Goal: Information Seeking & Learning: Learn about a topic

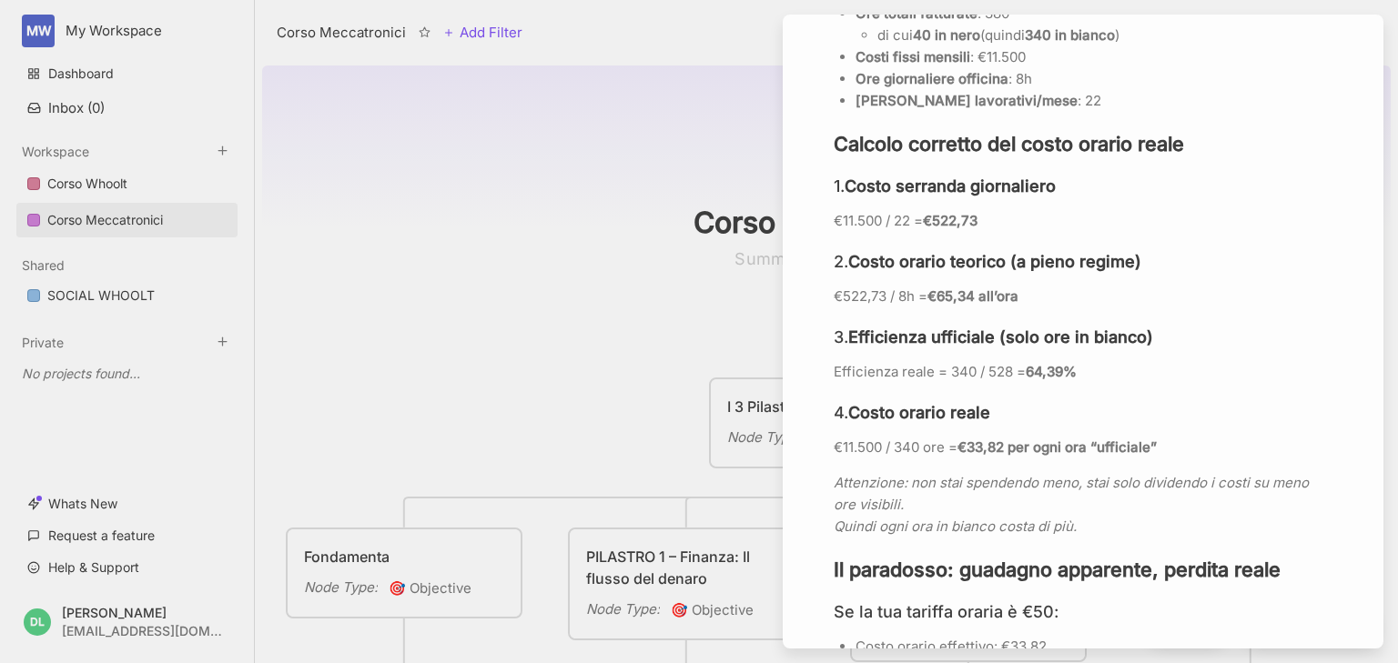
scroll to position [1820, 0]
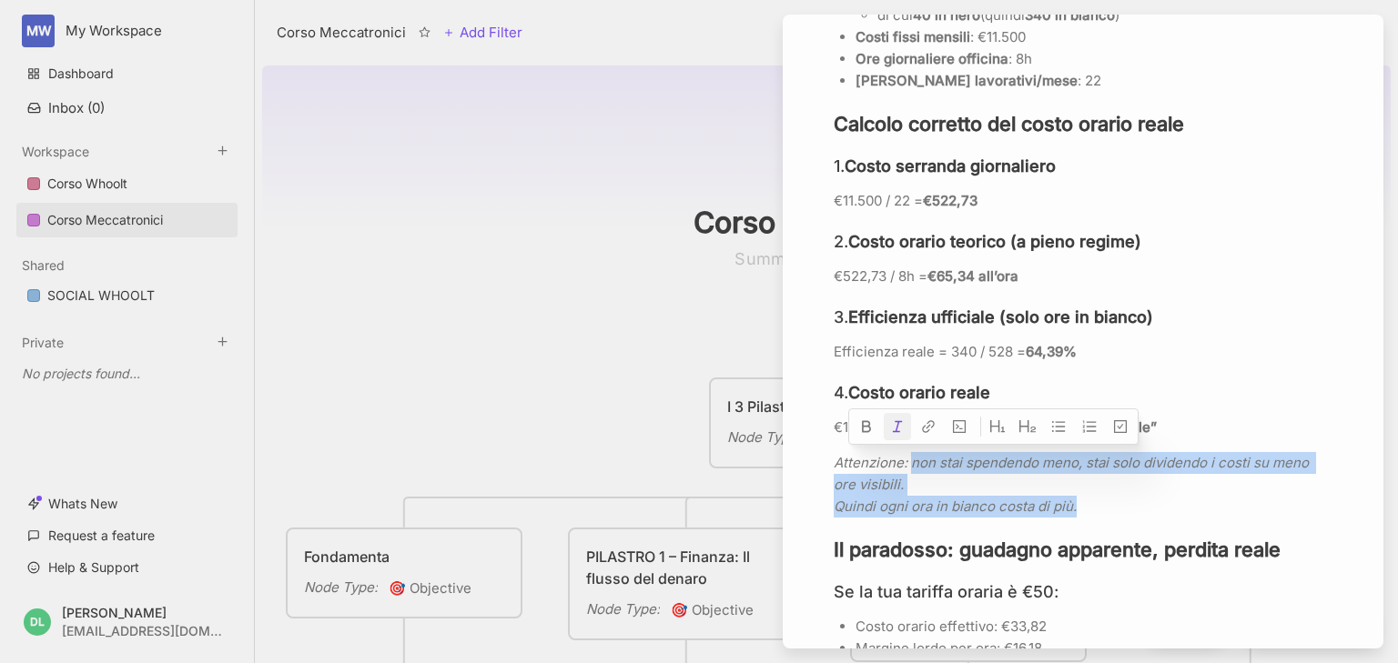
drag, startPoint x: 912, startPoint y: 466, endPoint x: 1087, endPoint y: 510, distance: 180.1
click at [1087, 510] on p "Attenzione: non stai spendendo meno, stai solo dividendo i costi su meno ore vi…" at bounding box center [1083, 485] width 499 height 66
copy p "non stai spendendo meno, stai solo dividendo i costi su meno ore visibili. Quin…"
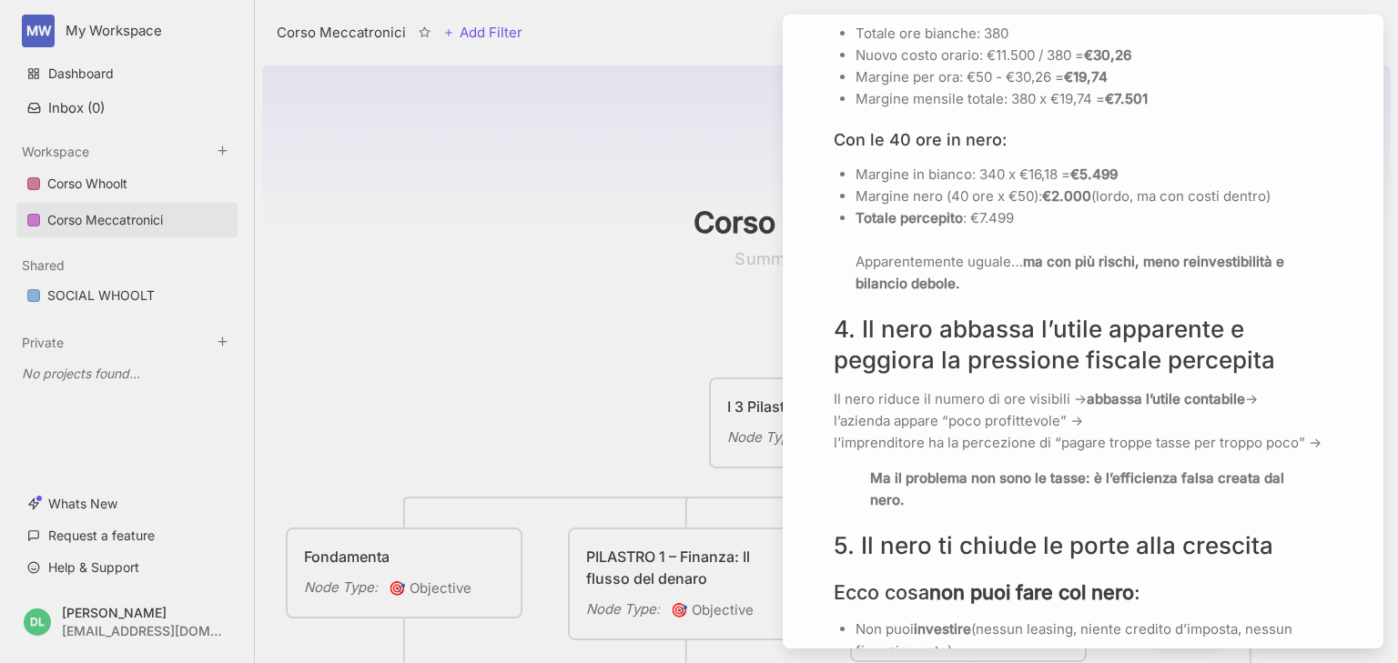
scroll to position [2548, 0]
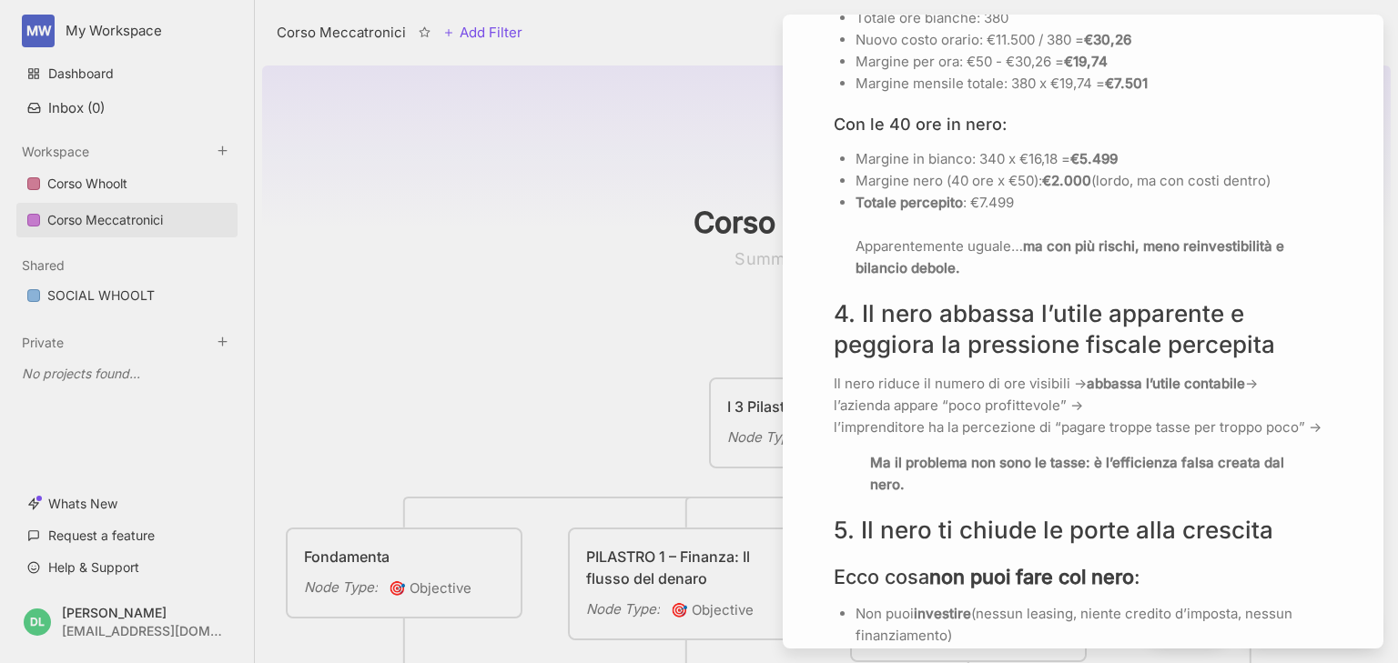
click at [834, 381] on p "Il nero riduce il numero di ore visibili → abbassa l’utile contabile → l’aziend…" at bounding box center [1083, 406] width 499 height 66
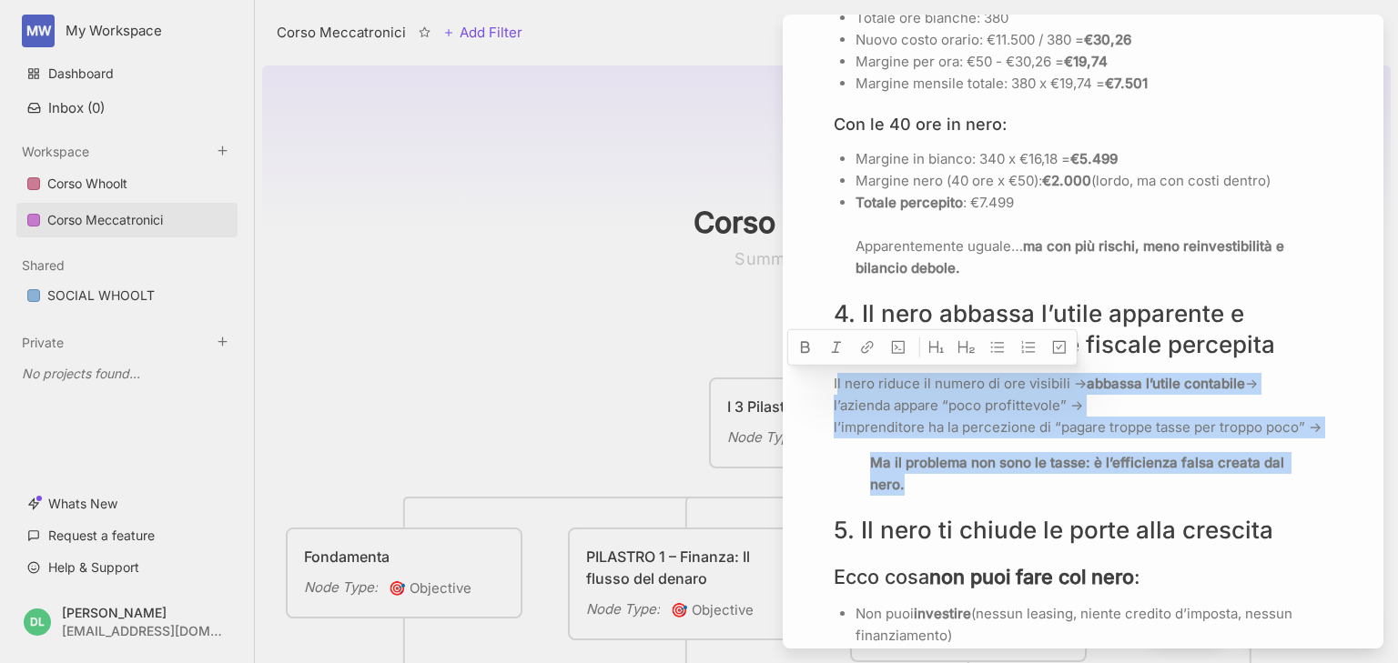
drag, startPoint x: 836, startPoint y: 380, endPoint x: 972, endPoint y: 481, distance: 168.5
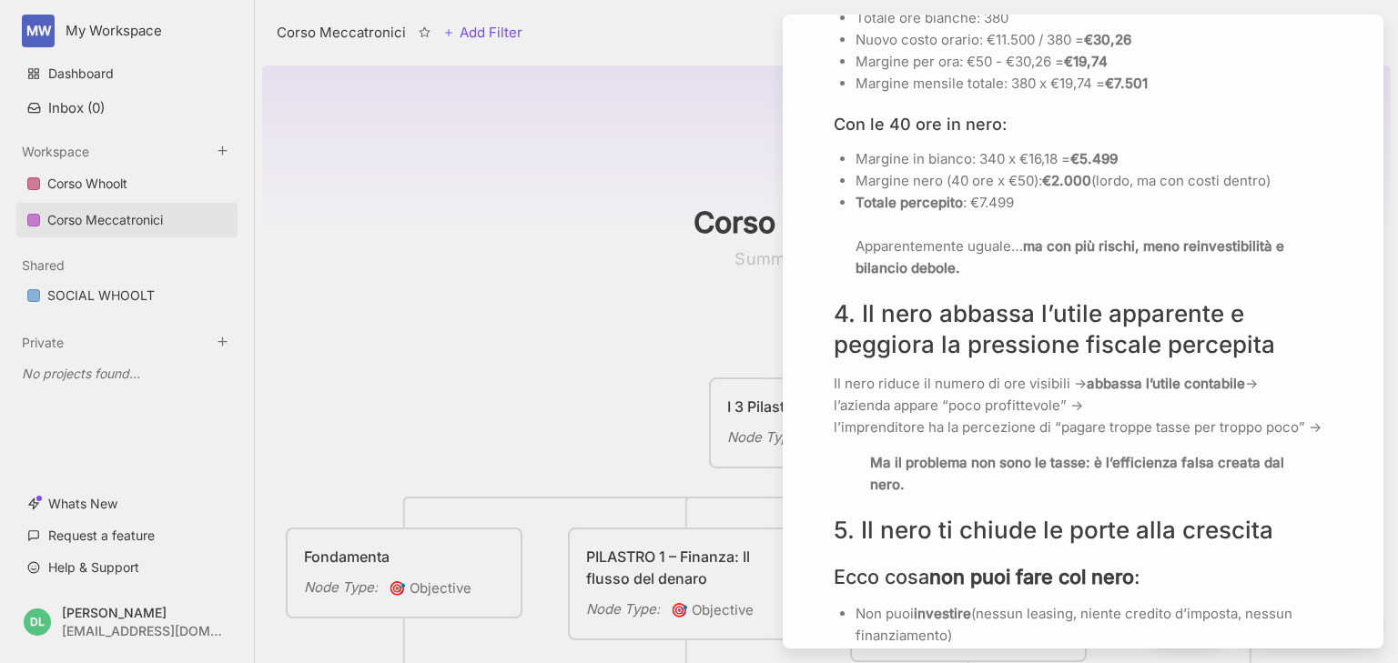
click at [835, 386] on p "Il nero riduce il numero di ore visibili → abbassa l’utile contabile → l’aziend…" at bounding box center [1083, 406] width 499 height 66
drag, startPoint x: 833, startPoint y: 385, endPoint x: 899, endPoint y: 386, distance: 66.4
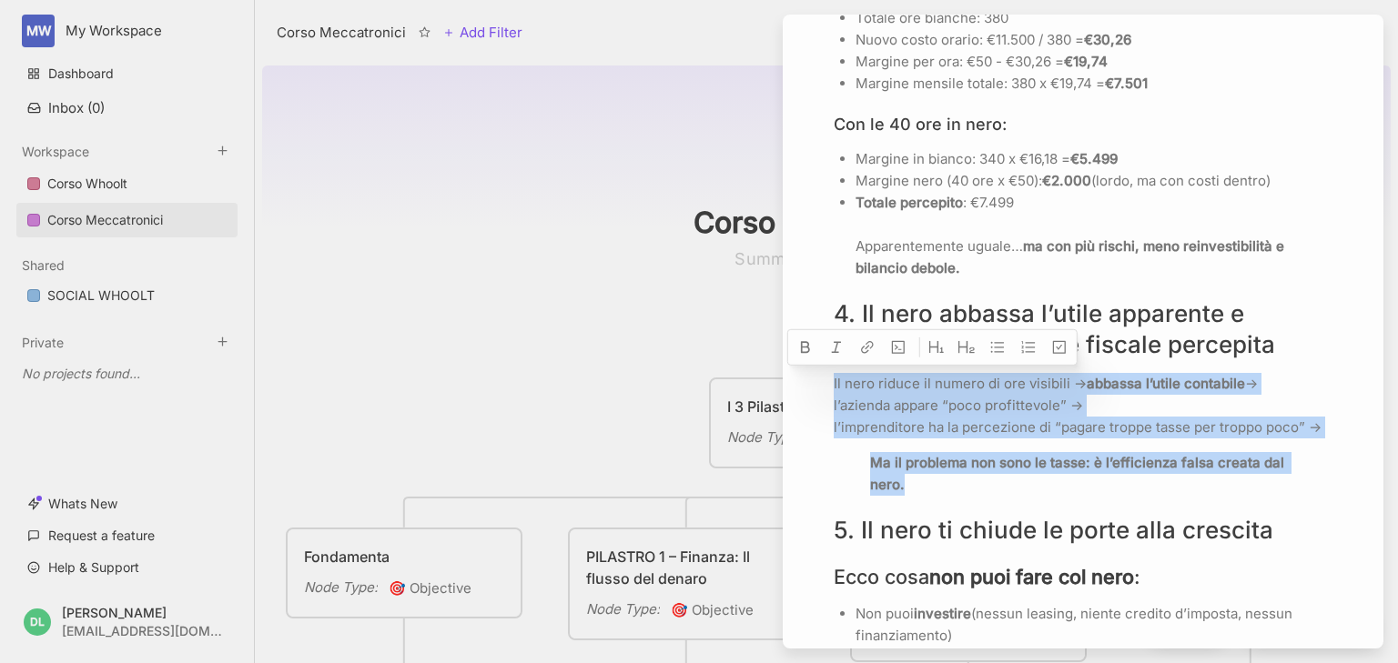
drag, startPoint x: 834, startPoint y: 382, endPoint x: 915, endPoint y: 484, distance: 130.8
copy div "Il nero riduce il numero di ore visibili → abbassa l’utile contabile → l’aziend…"
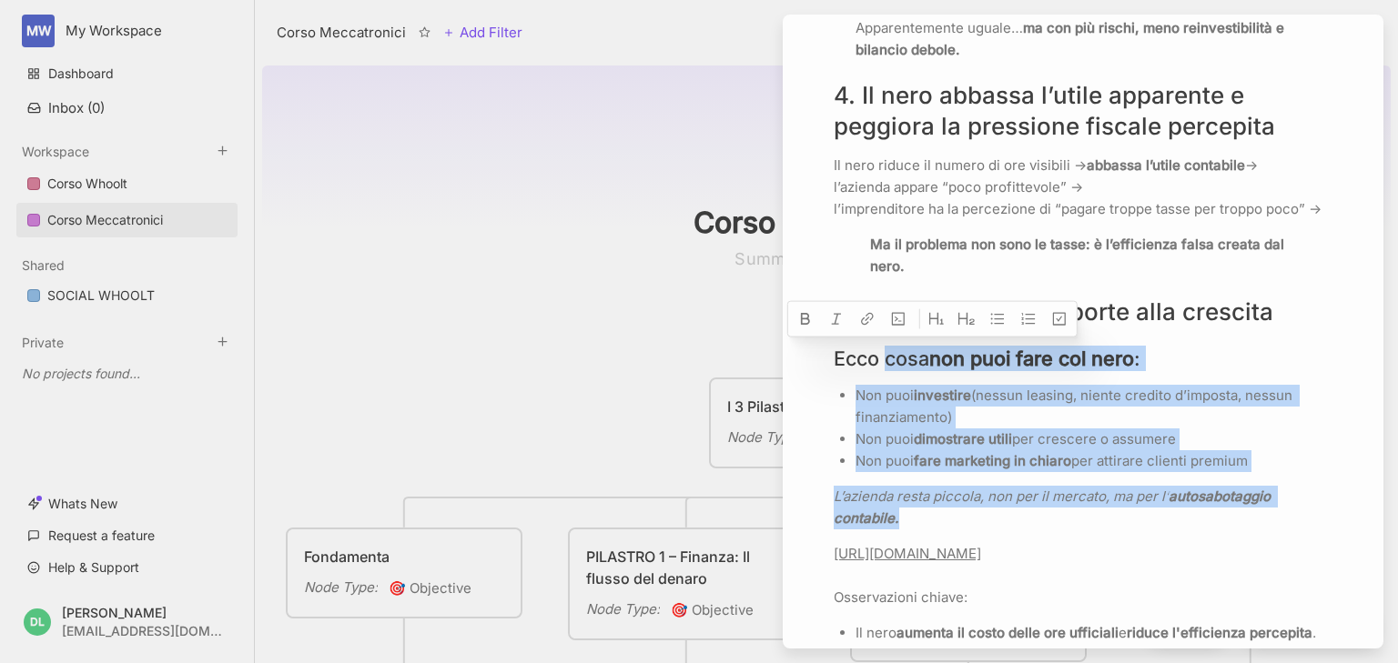
drag, startPoint x: 887, startPoint y: 357, endPoint x: 1127, endPoint y: 511, distance: 284.5
copy div "cosa non puoi fare col nero : Non puoi investire (nessun leasing, niente credit…"
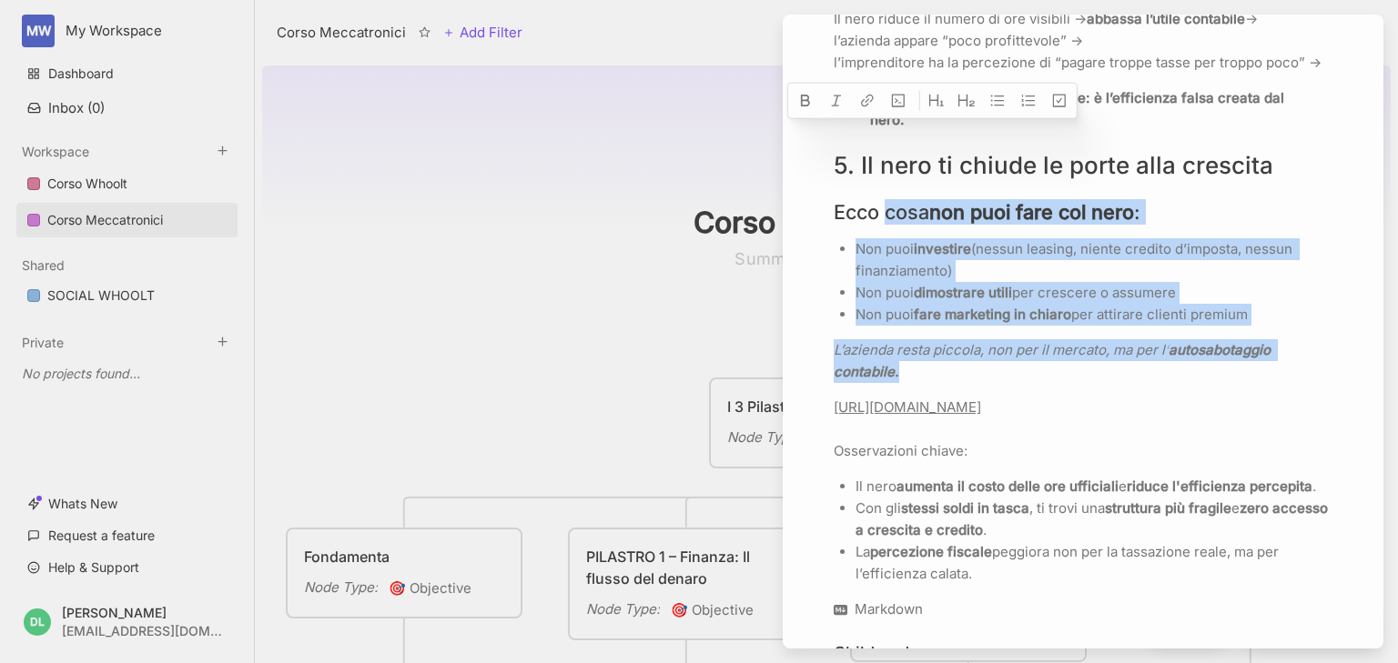
scroll to position [2985, 0]
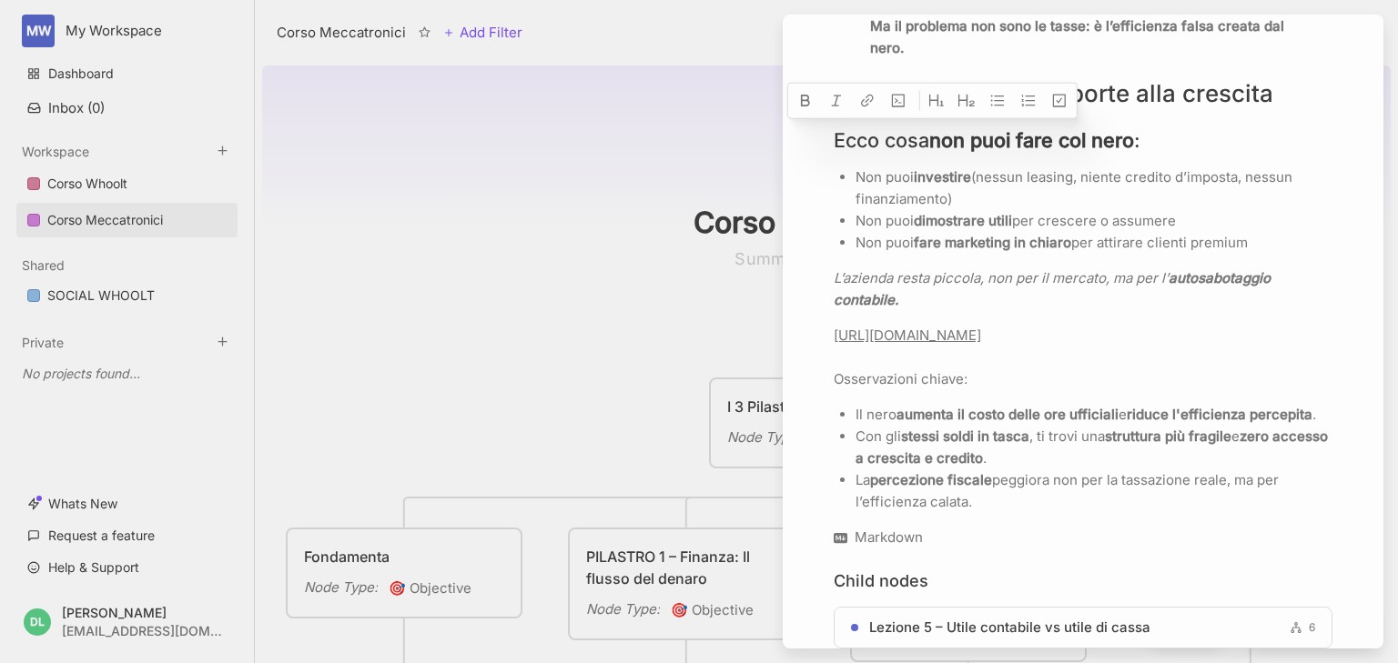
click at [946, 344] on link "[URL][DOMAIN_NAME]" at bounding box center [907, 335] width 147 height 17
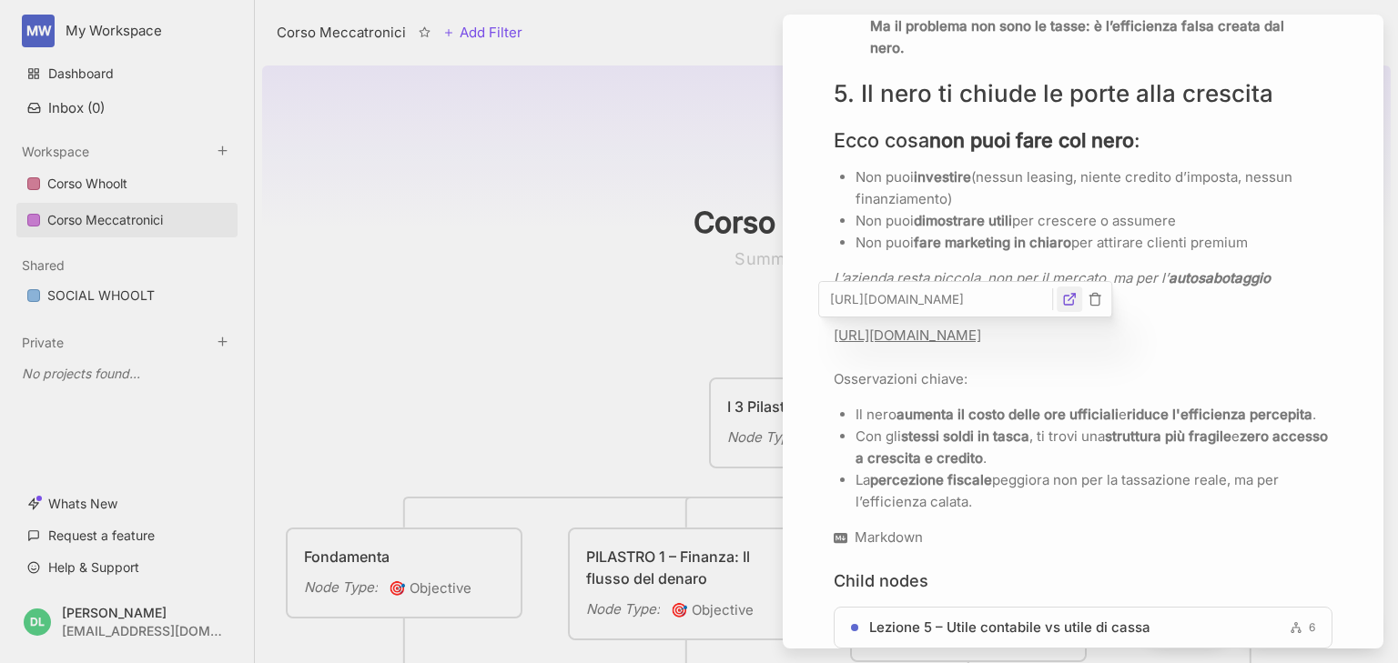
click at [1065, 302] on icon "button" at bounding box center [1069, 300] width 9 height 9
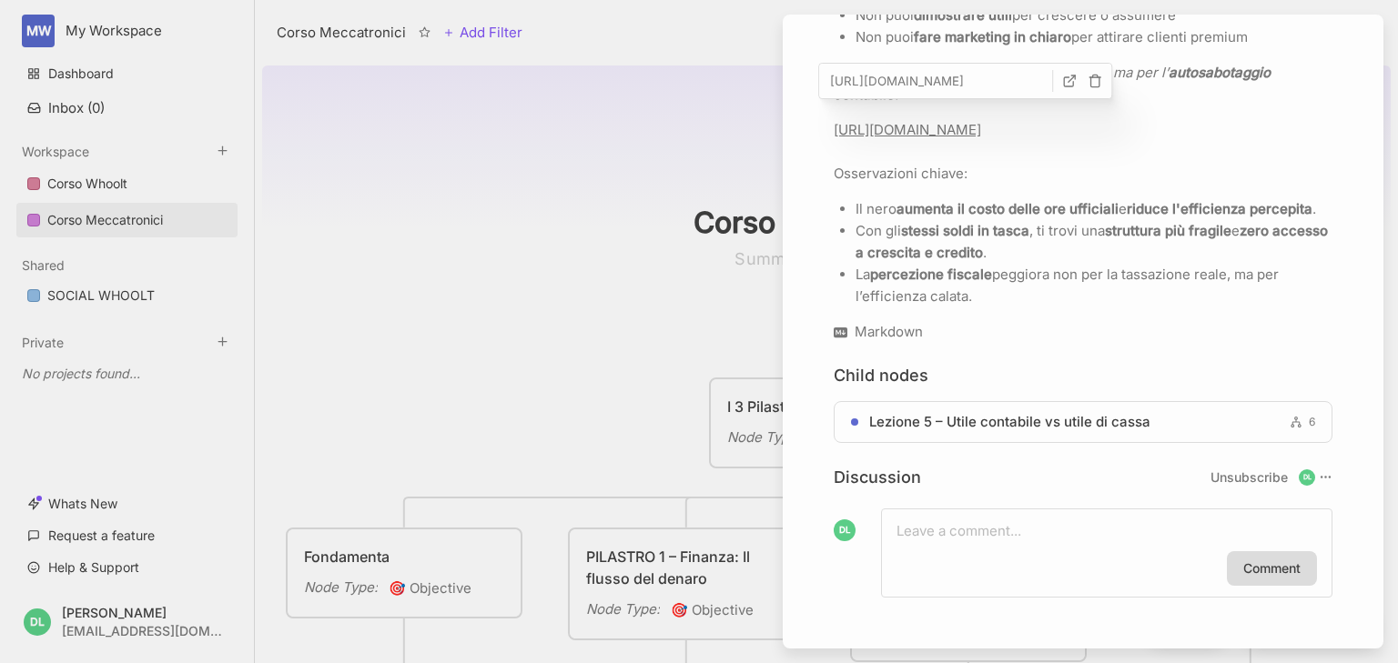
click at [604, 311] on div at bounding box center [699, 331] width 1398 height 663
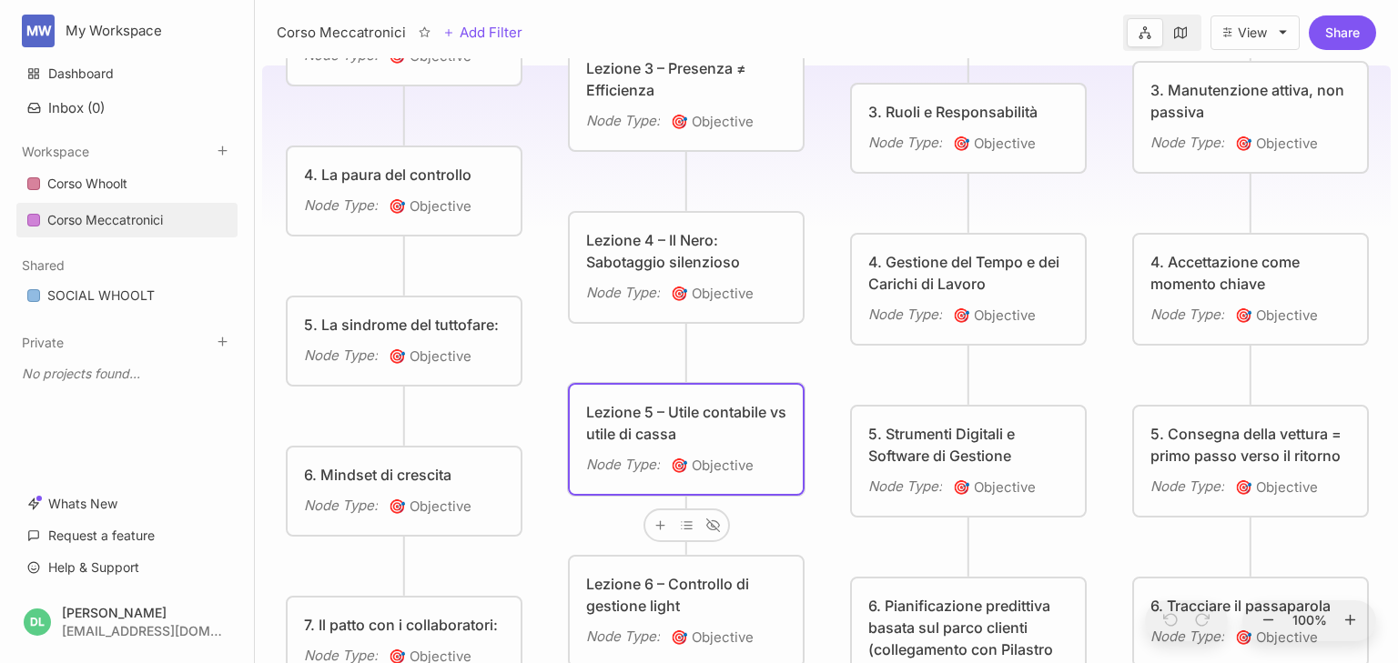
click at [681, 421] on div "Lezione 5 – Utile contabile vs utile di cassa" at bounding box center [686, 423] width 200 height 44
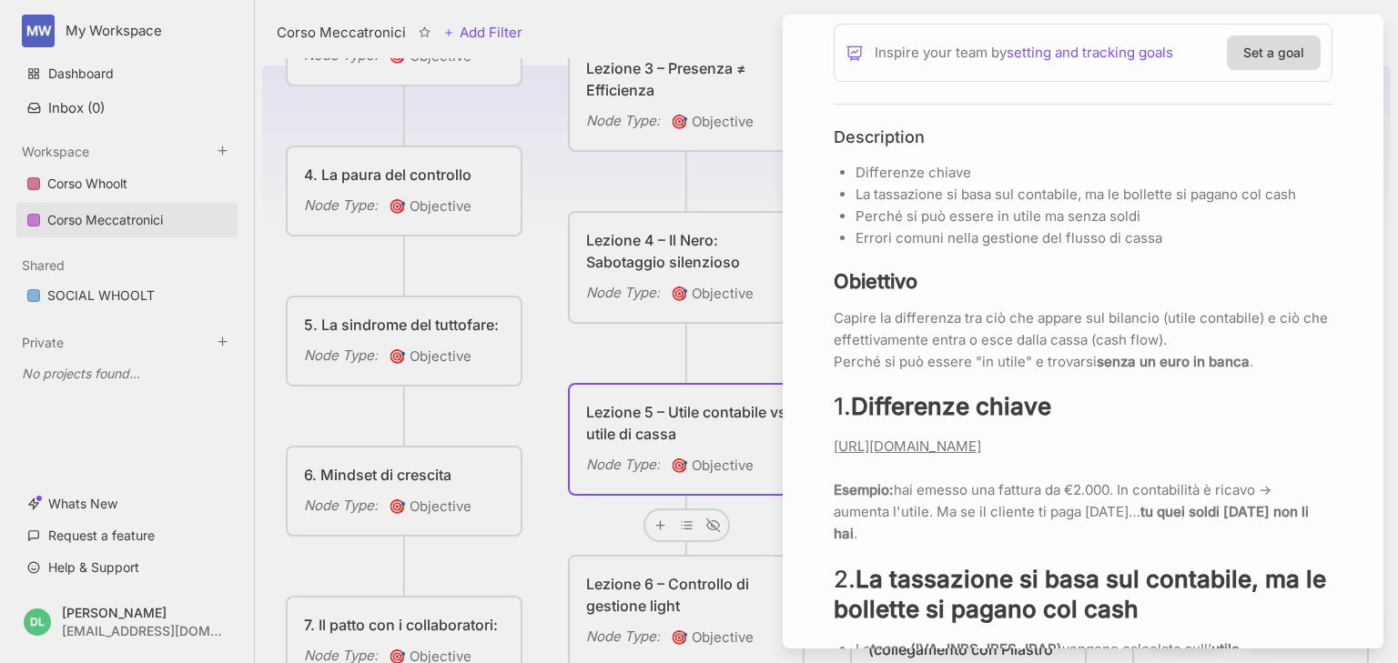
scroll to position [510, 0]
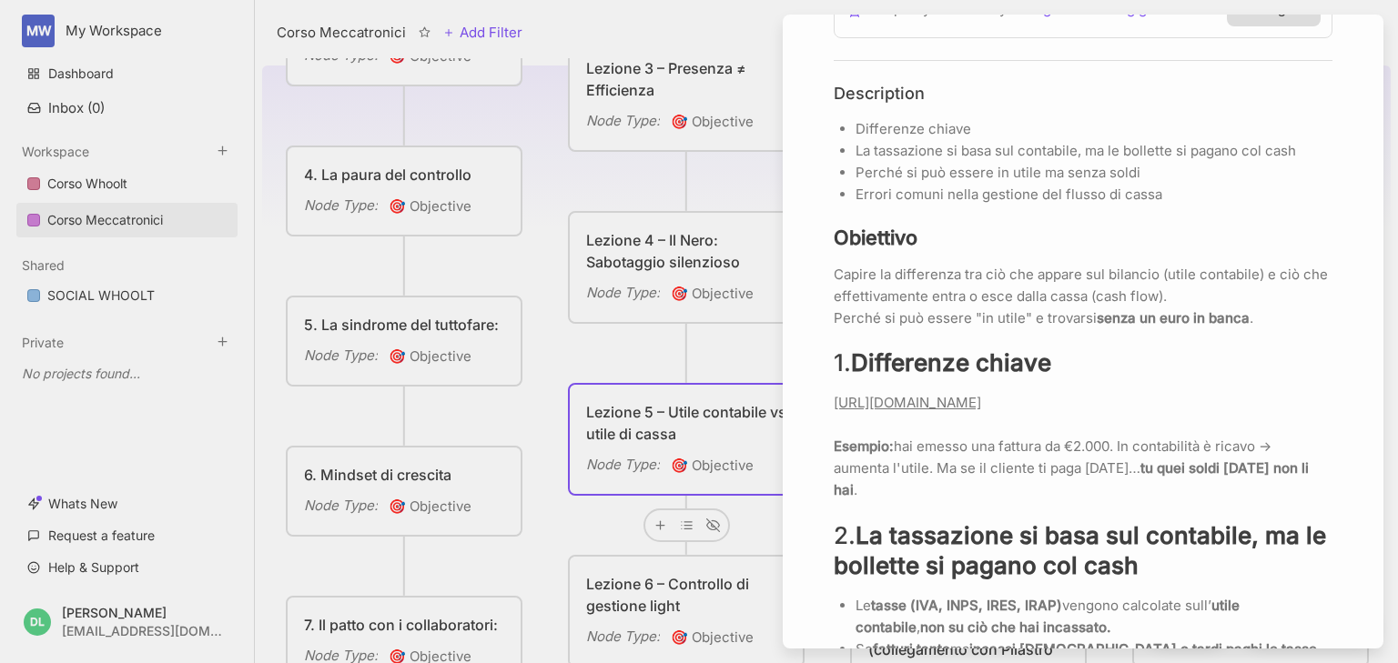
click at [981, 408] on link "[URL][DOMAIN_NAME]" at bounding box center [907, 402] width 147 height 17
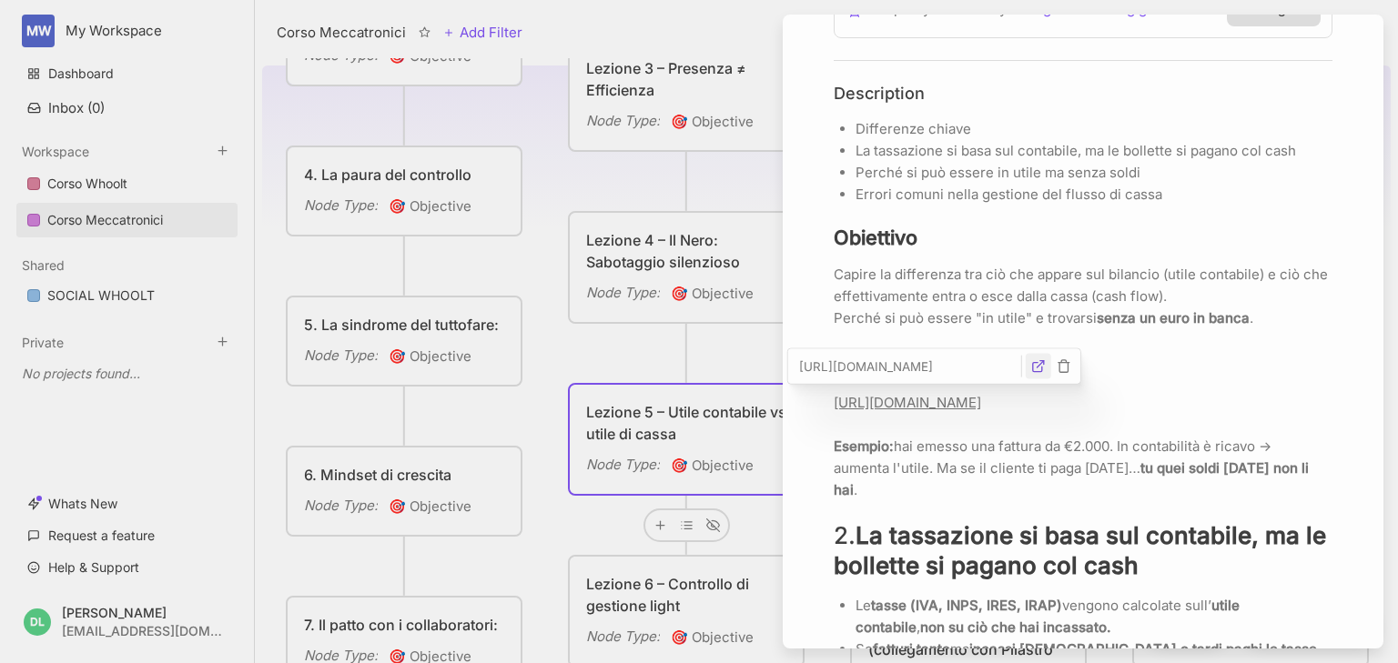
click at [1037, 367] on line "button" at bounding box center [1040, 364] width 6 height 6
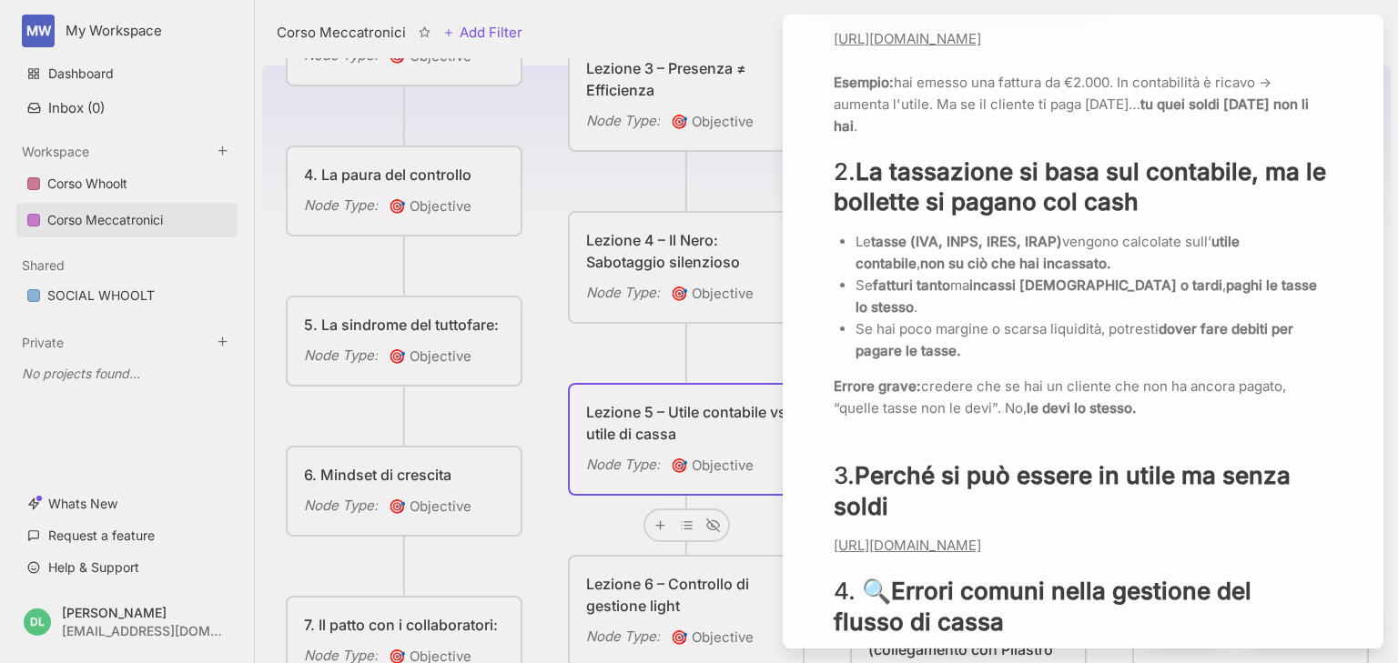
scroll to position [1092, 0]
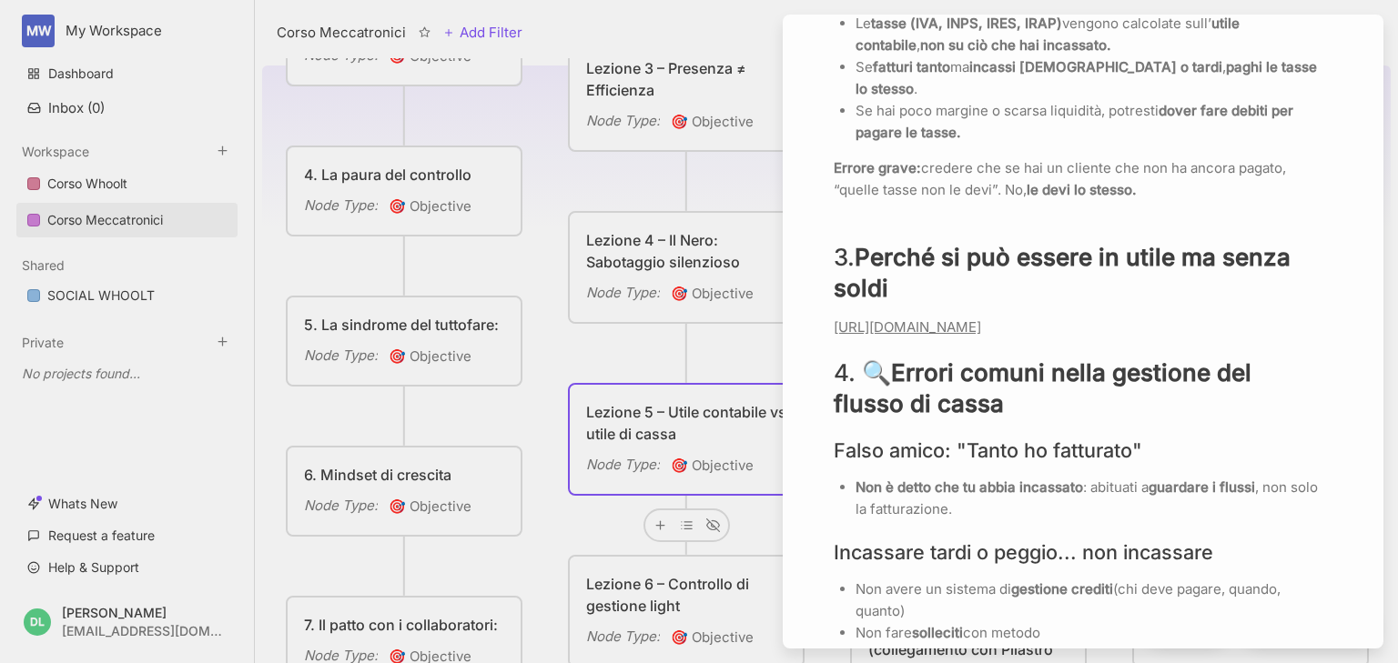
type input "[URL][DOMAIN_NAME]"
click at [924, 335] on p "[URL][DOMAIN_NAME]" at bounding box center [1083, 328] width 499 height 22
click at [1037, 294] on icon "button" at bounding box center [1038, 291] width 15 height 15
click at [981, 322] on link "[URL][DOMAIN_NAME]" at bounding box center [907, 327] width 147 height 17
click at [1034, 380] on strong "Errori comuni nella gestione del flusso di cassa" at bounding box center [1046, 388] width 424 height 59
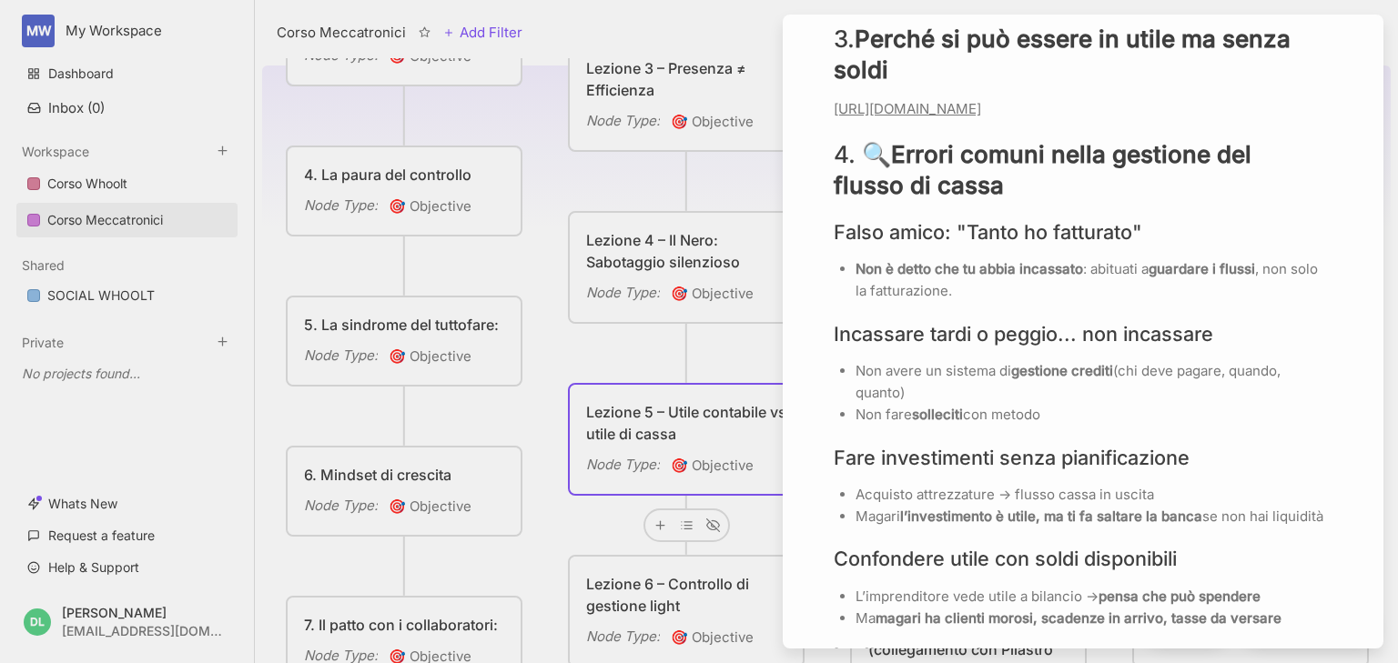
scroll to position [1456, 0]
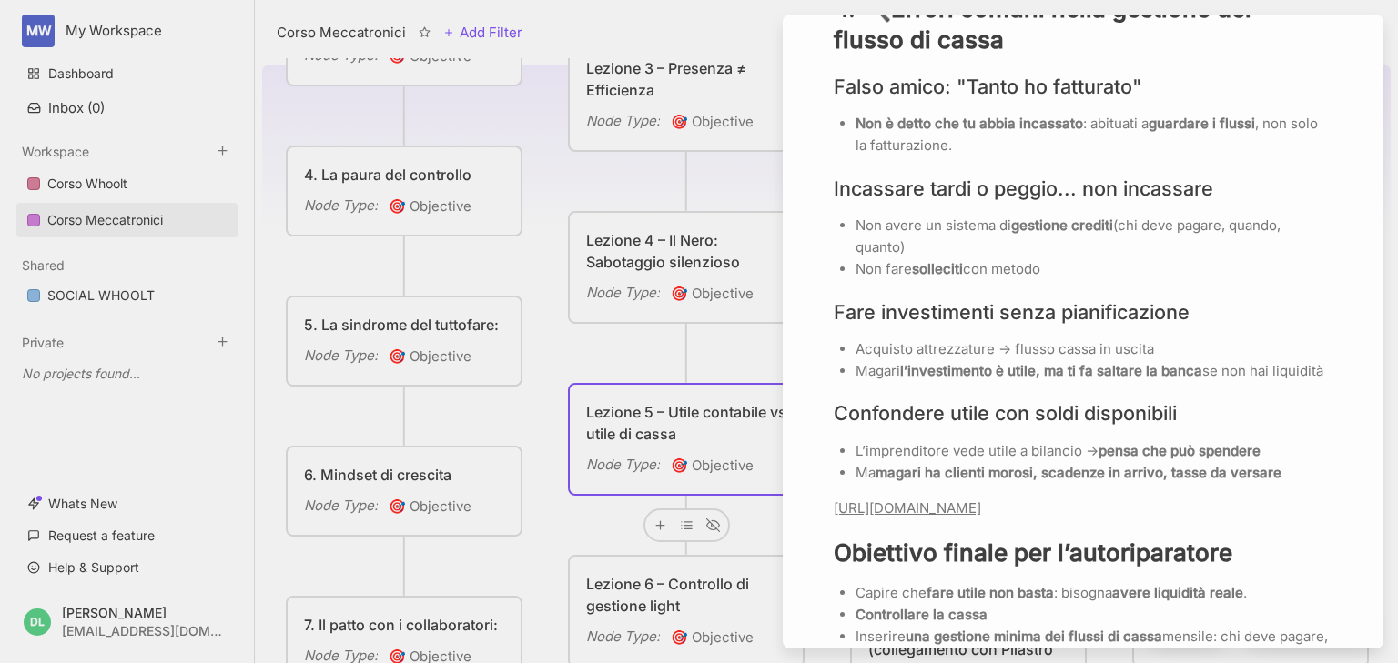
click at [981, 517] on link "[URL][DOMAIN_NAME]" at bounding box center [907, 508] width 147 height 17
click at [1034, 498] on icon "button" at bounding box center [1037, 494] width 9 height 9
